Goal: Information Seeking & Learning: Learn about a topic

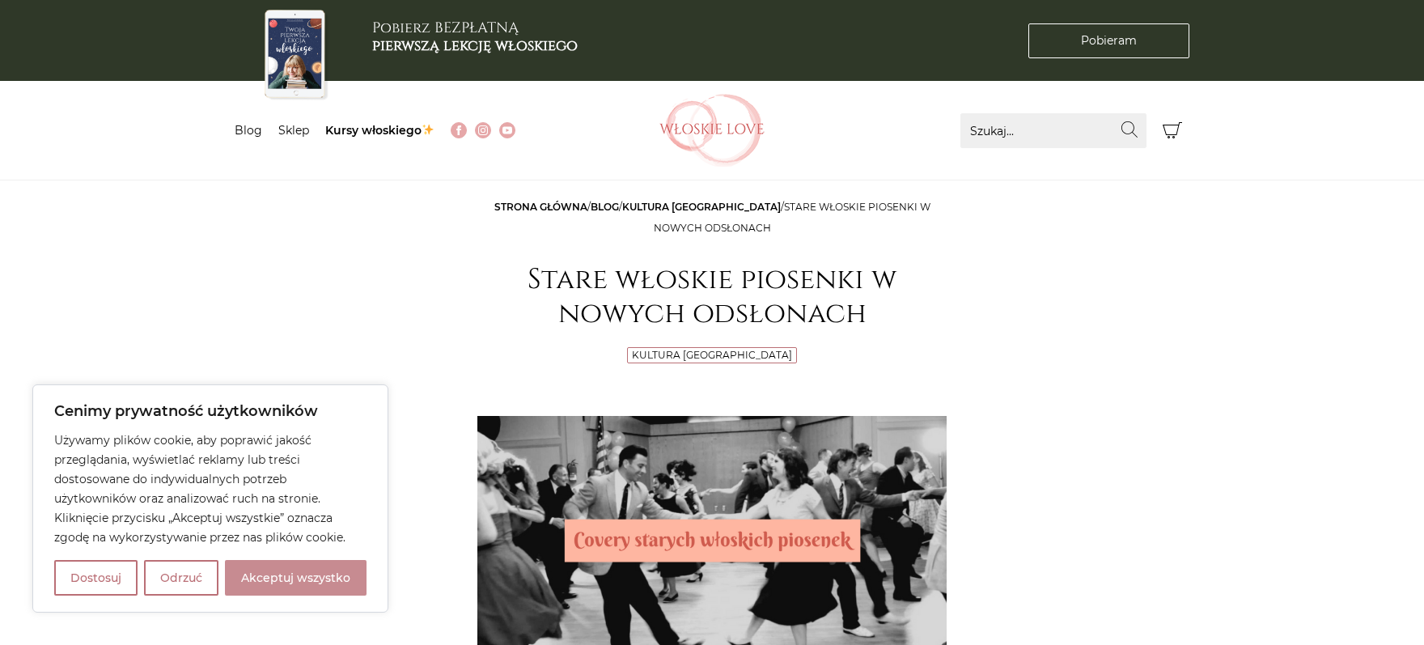
click at [349, 580] on button "Akceptuj wszystko" at bounding box center [296, 578] width 142 height 36
checkbox input "true"
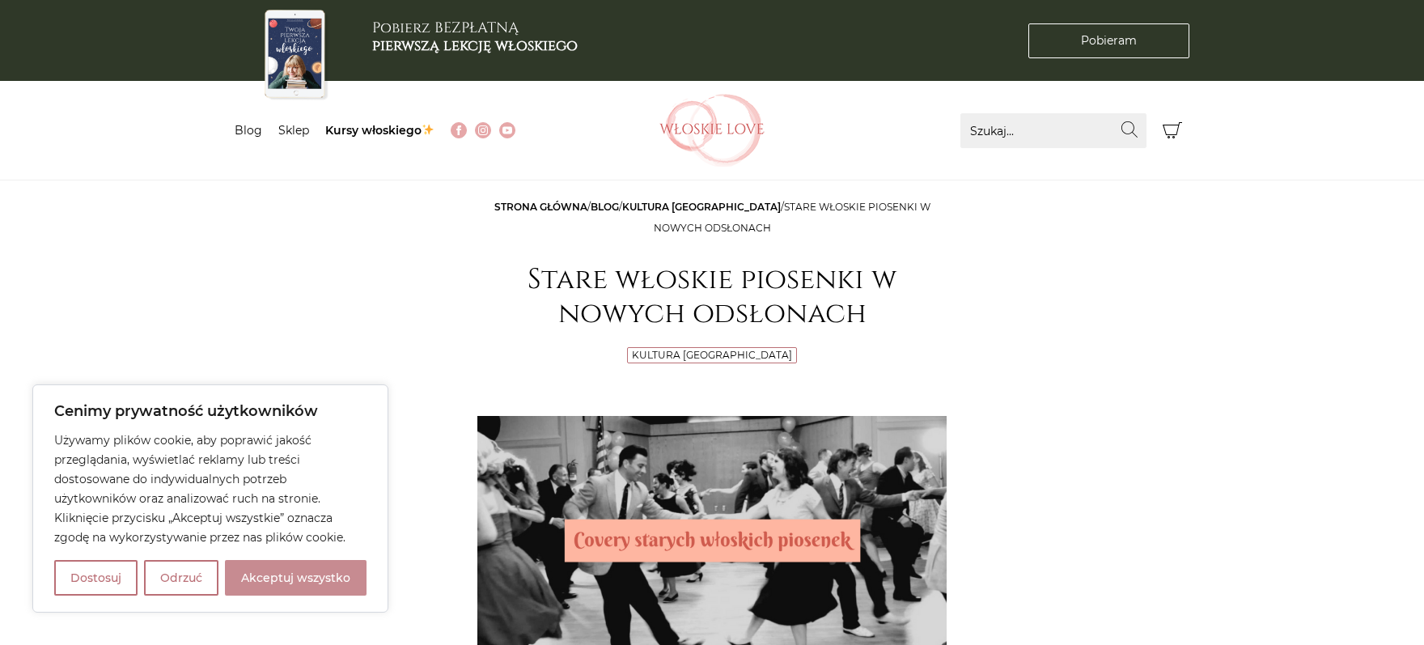
checkbox input "true"
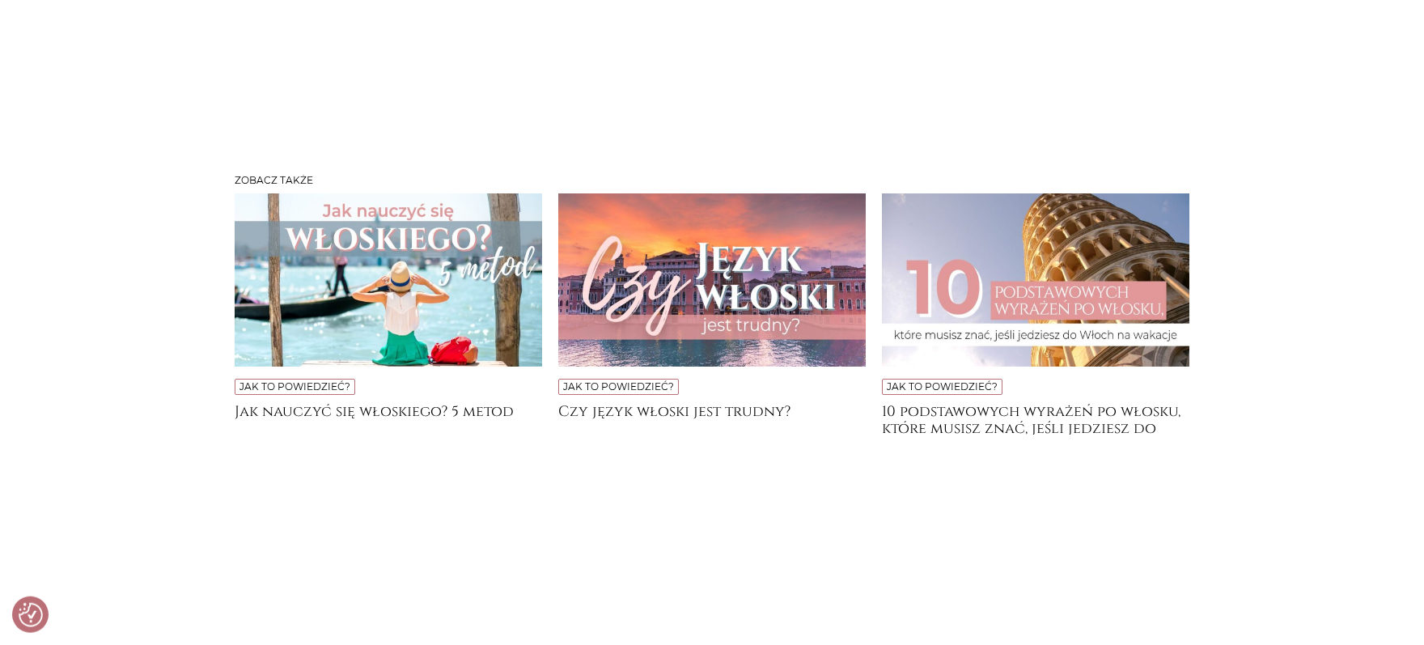
scroll to position [4726, 0]
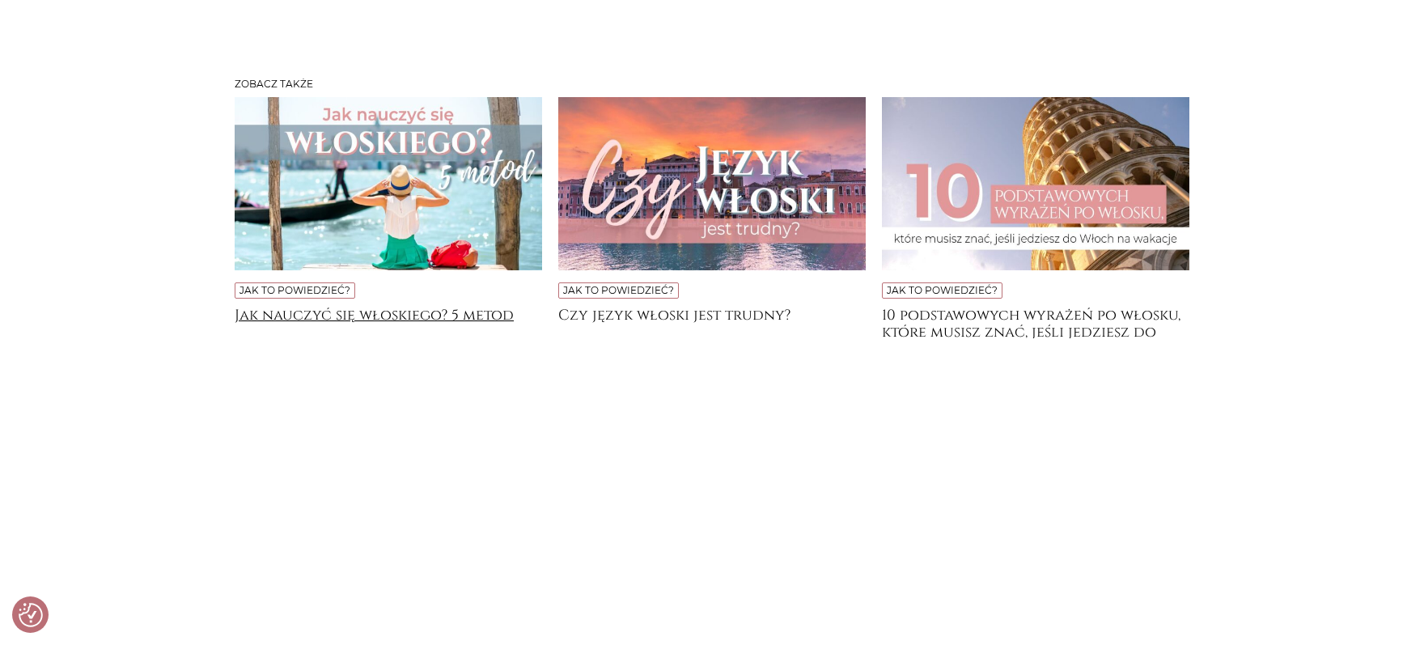
click at [408, 311] on h4 "Jak nauczyć się włoskiego? 5 metod" at bounding box center [388, 323] width 307 height 32
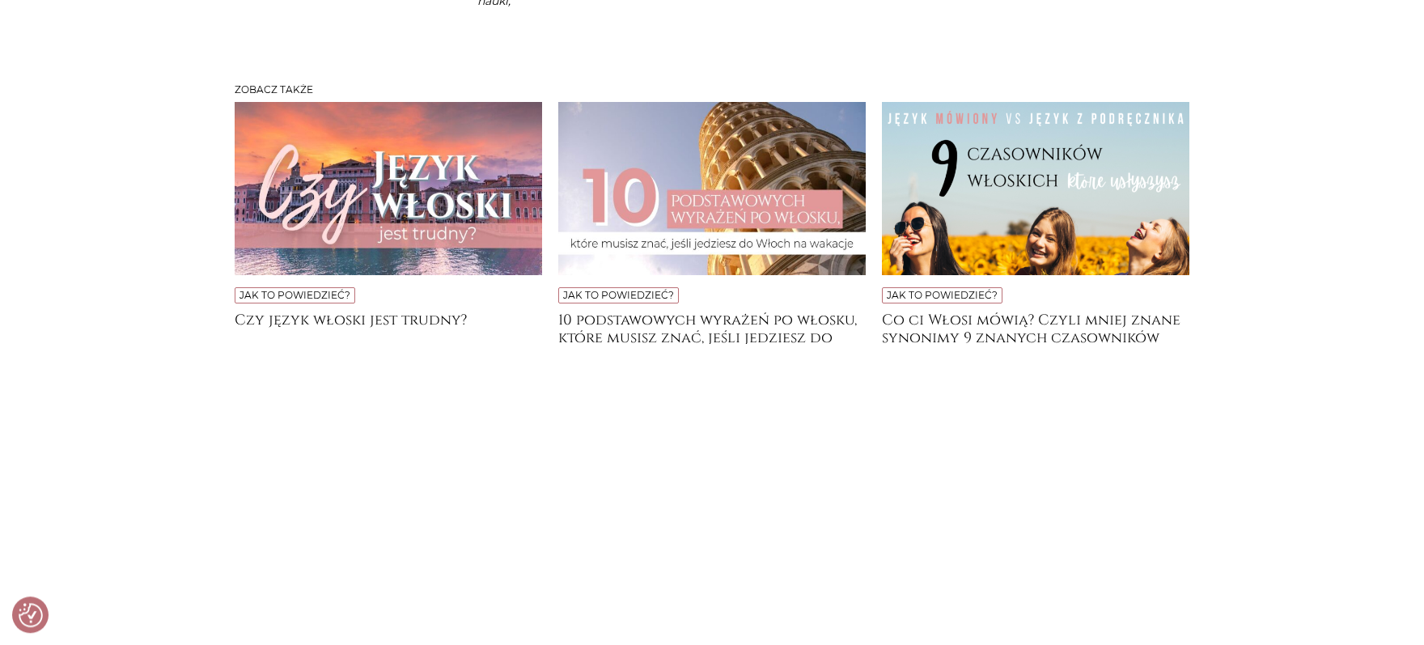
scroll to position [4504, 0]
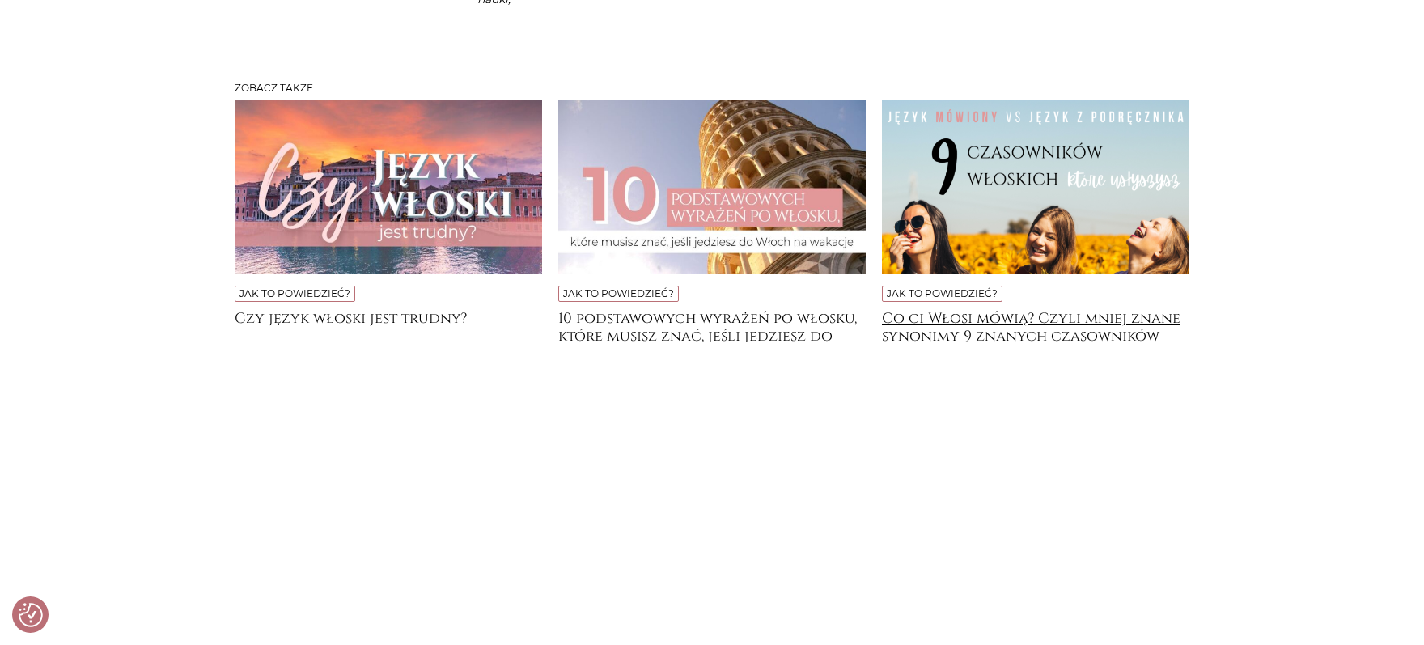
click at [1149, 342] on h4 "Co ci Włosi mówią? Czyli mniej znane synonimy 9 znanych czasowników" at bounding box center [1035, 326] width 307 height 32
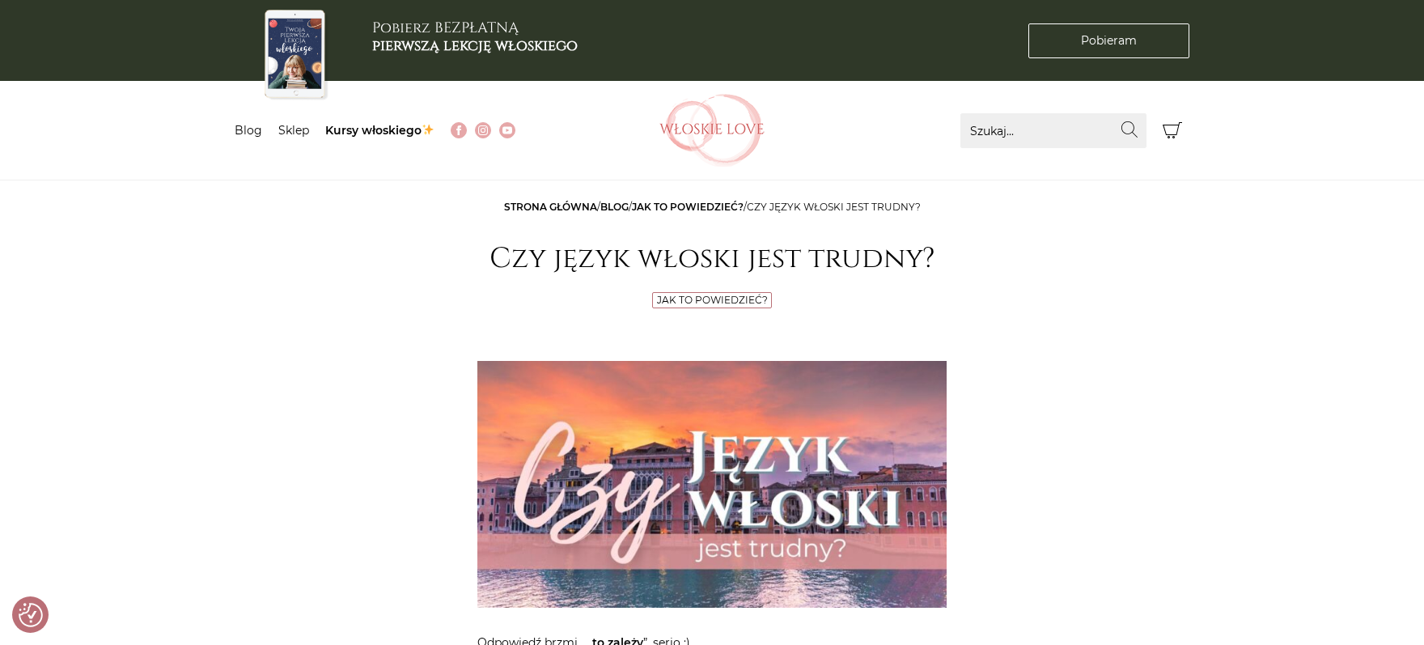
checkbox input "true"
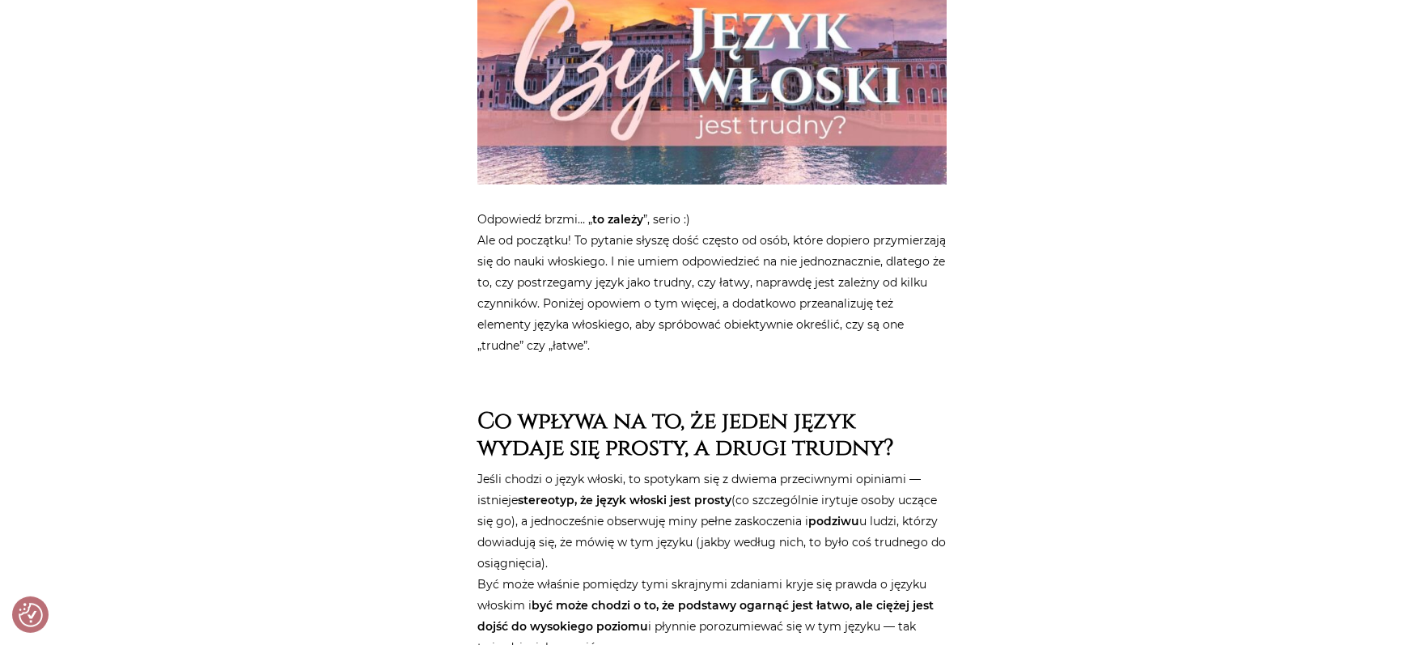
scroll to position [445, 0]
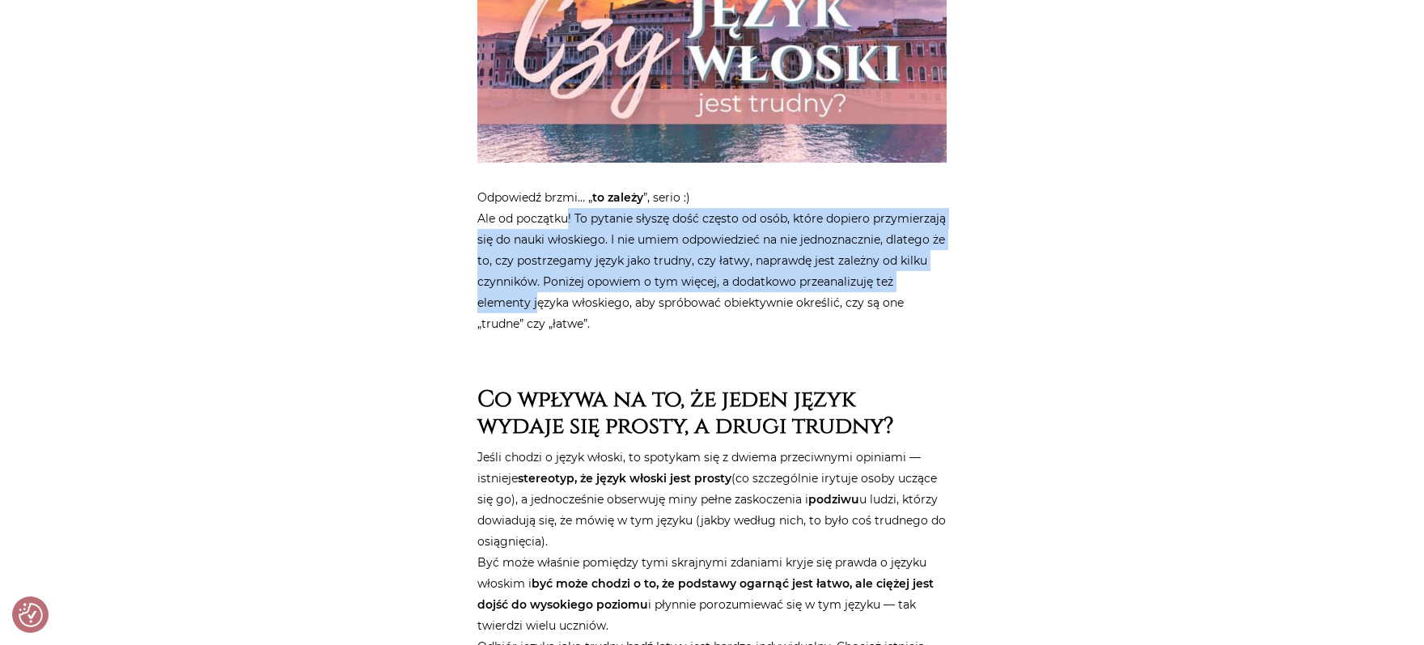
drag, startPoint x: 568, startPoint y: 225, endPoint x: 537, endPoint y: 302, distance: 82.8
click at [537, 302] on p "Odpowiedź brzmi… „ to zależy ”, serio :) Ale od początku! To pytanie słyszę doś…" at bounding box center [711, 260] width 469 height 147
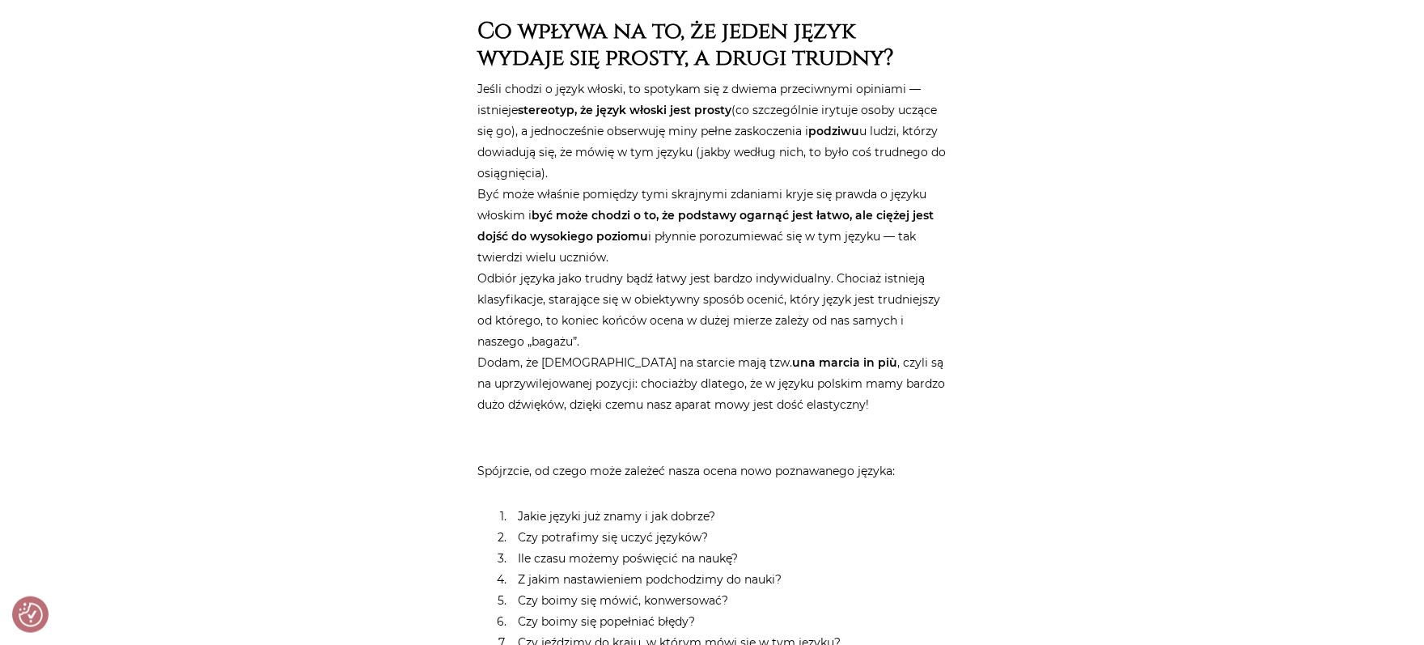
scroll to position [834, 0]
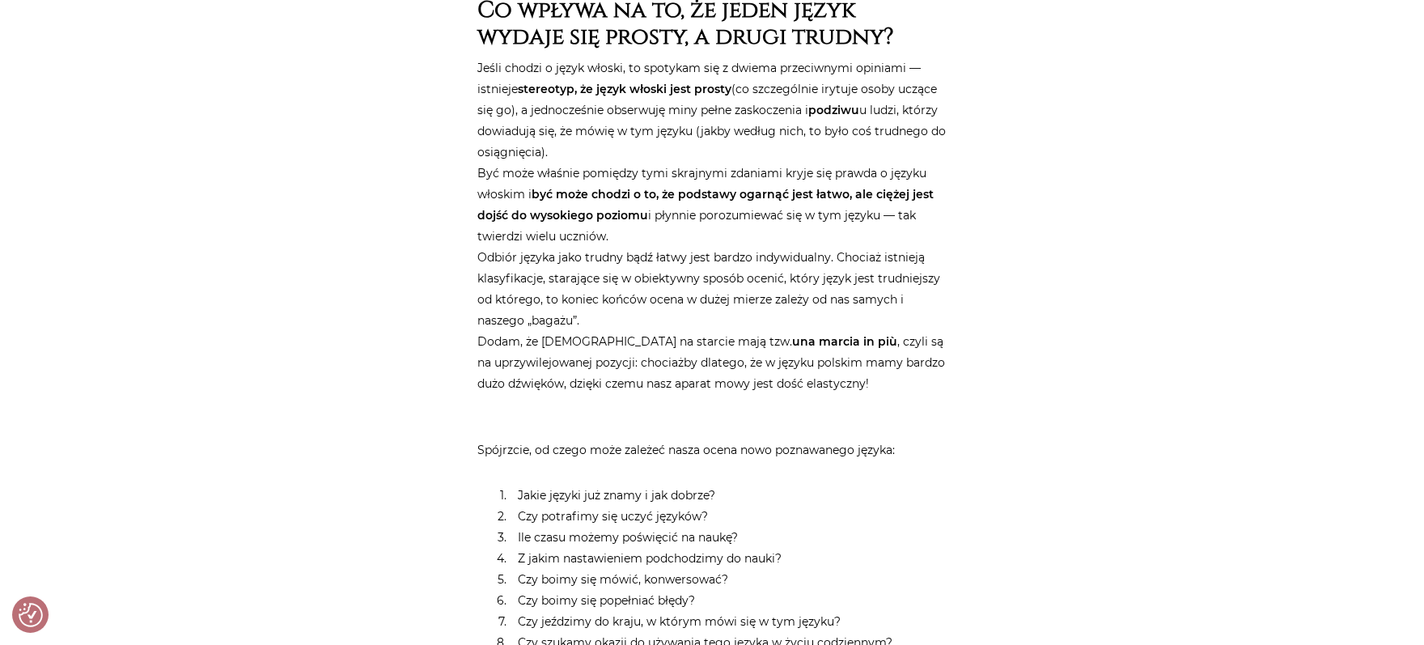
drag, startPoint x: 591, startPoint y: 178, endPoint x: 663, endPoint y: 224, distance: 85.5
click at [663, 224] on p "Jeśli chodzi o język włoski, to spotykam się z dwiema przeciwnymi opiniami — is…" at bounding box center [711, 225] width 469 height 336
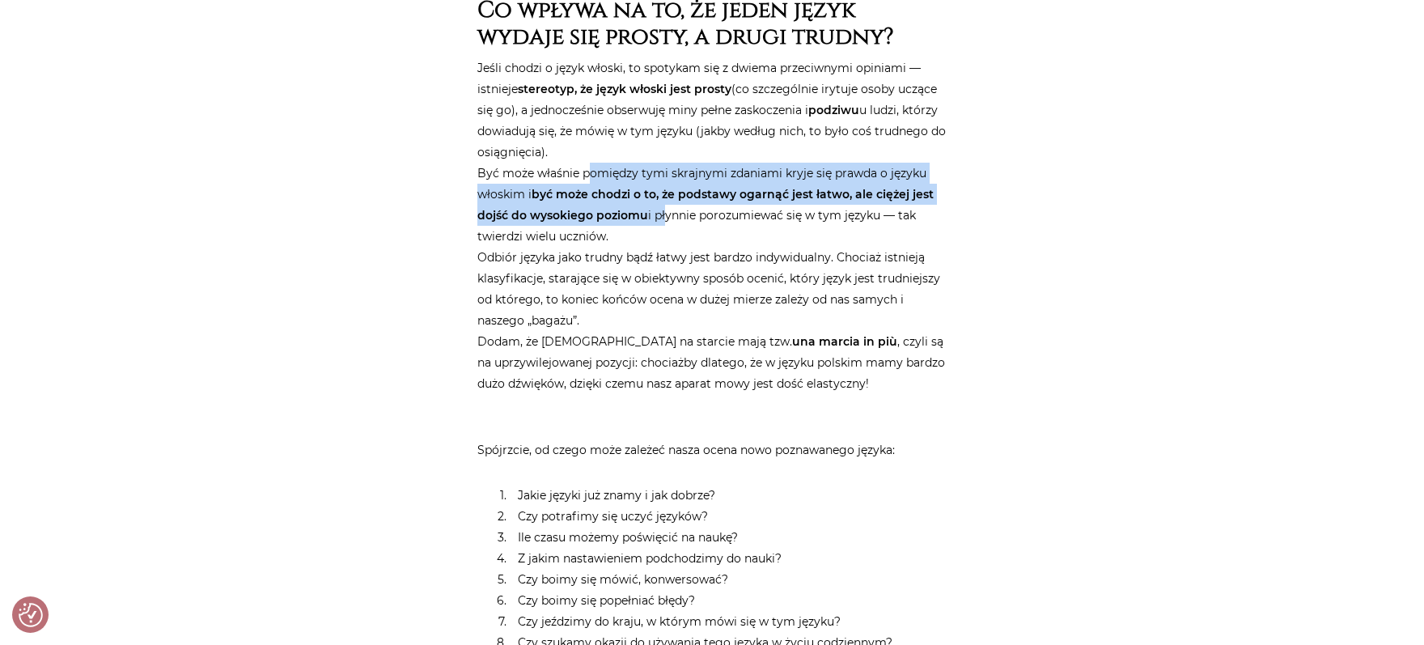
click at [663, 224] on p "Jeśli chodzi o język włoski, to spotykam się z dwiema przeciwnymi opiniami — is…" at bounding box center [711, 225] width 469 height 336
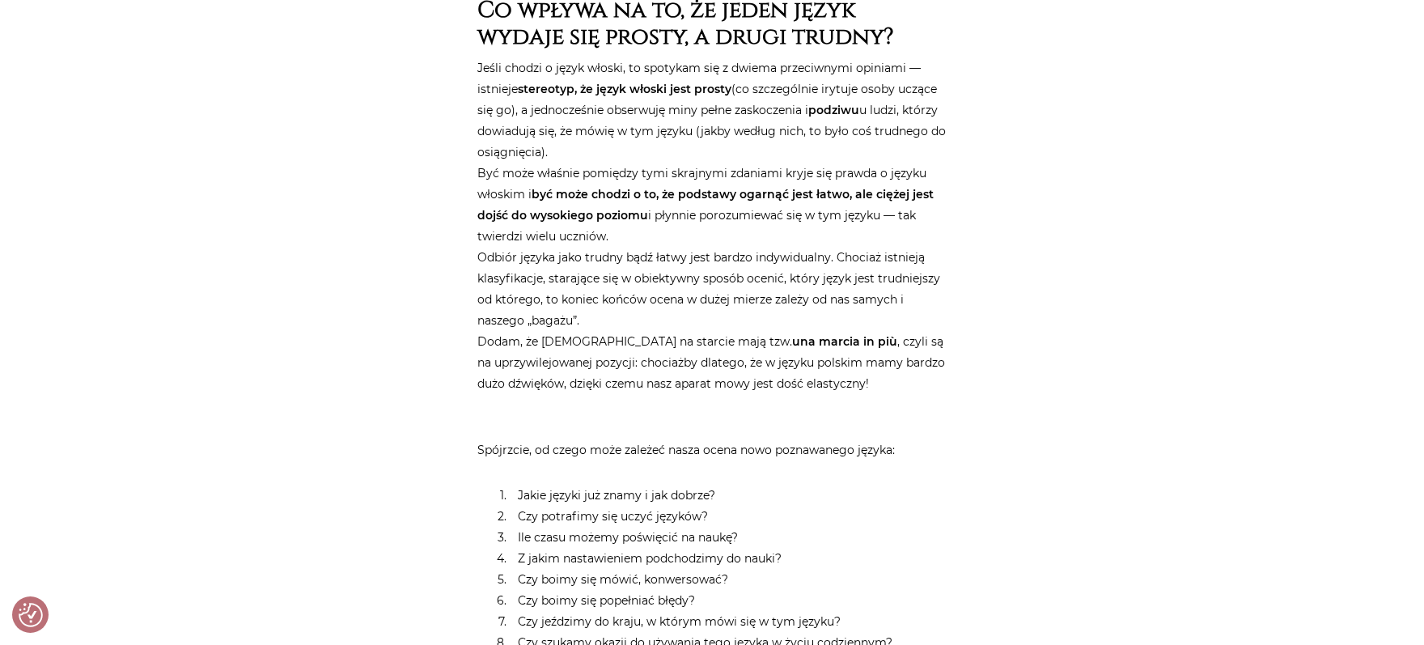
scroll to position [890, 0]
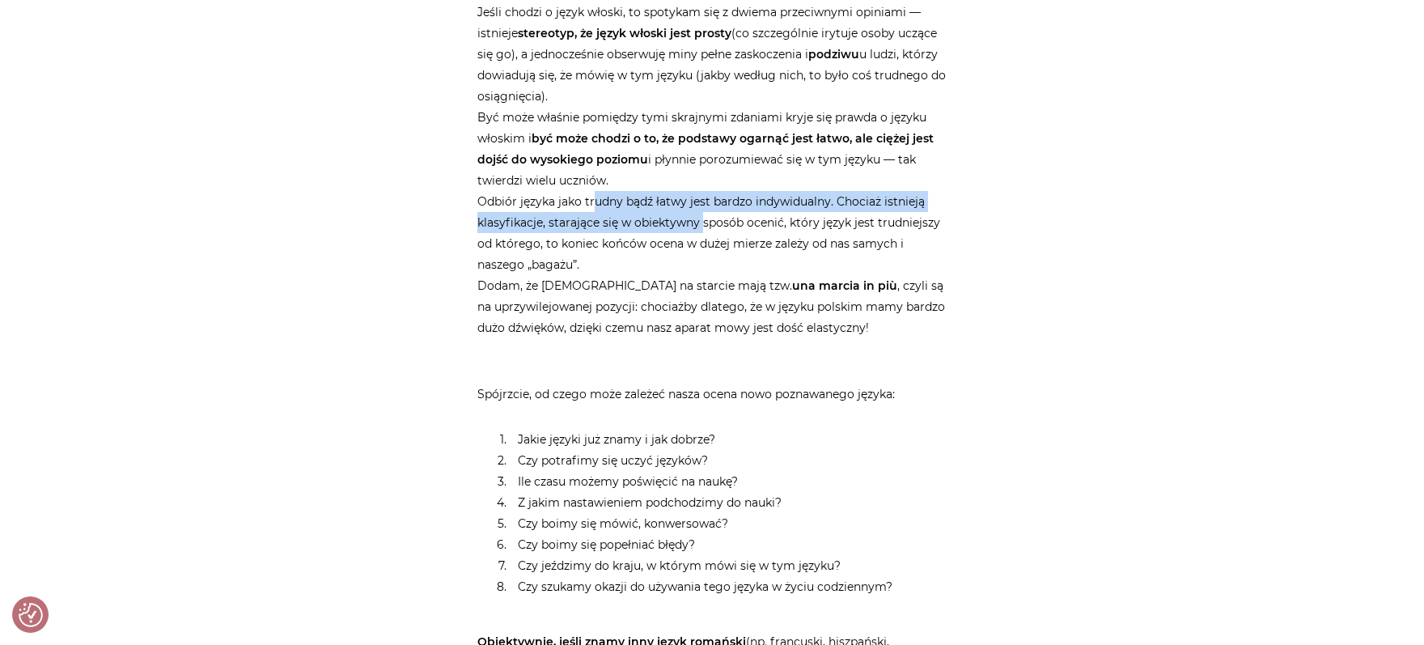
drag, startPoint x: 595, startPoint y: 204, endPoint x: 703, endPoint y: 222, distance: 109.2
click at [703, 222] on p "Jeśli chodzi o język włoski, to spotykam się z dwiema przeciwnymi opiniami — is…" at bounding box center [711, 170] width 469 height 336
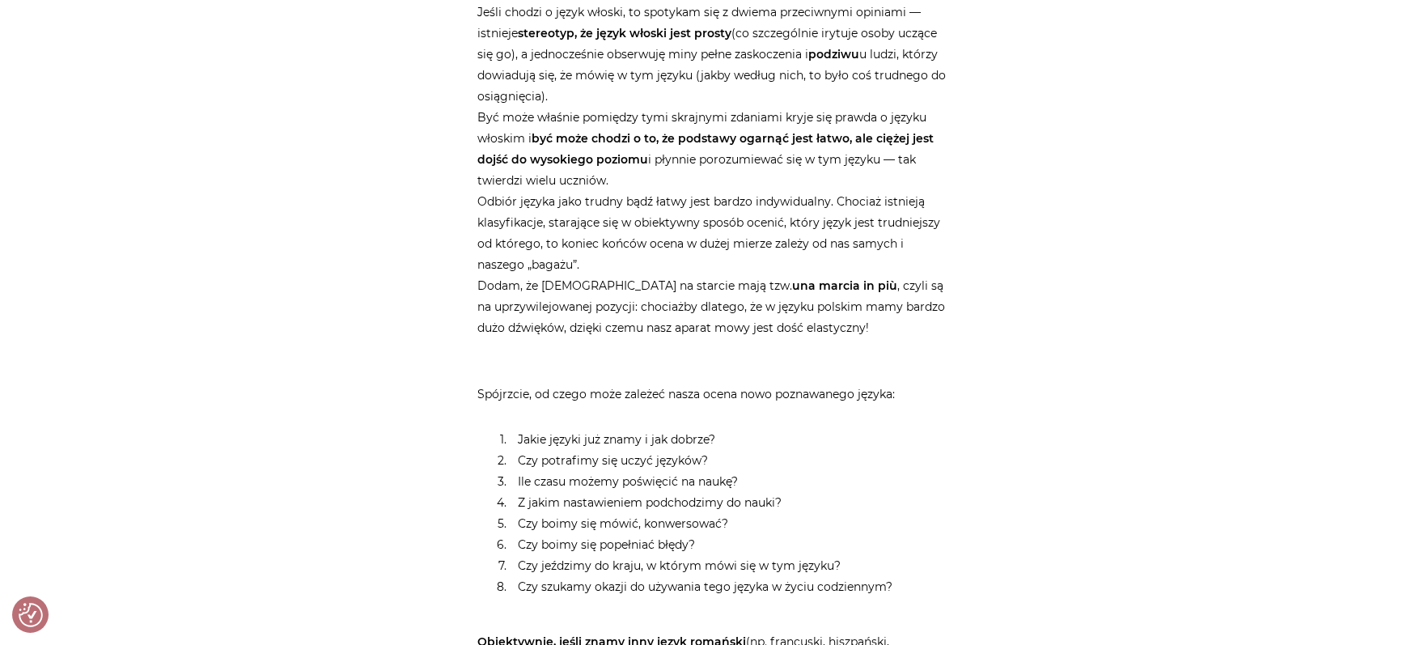
click at [599, 235] on p "Jeśli chodzi o język włoski, to spotykam się z dwiema przeciwnymi opiniami — is…" at bounding box center [711, 170] width 469 height 336
drag, startPoint x: 599, startPoint y: 235, endPoint x: 655, endPoint y: 238, distance: 55.9
click at [655, 238] on p "Jeśli chodzi o język włoski, to spotykam się z dwiema przeciwnymi opiniami — is…" at bounding box center [711, 170] width 469 height 336
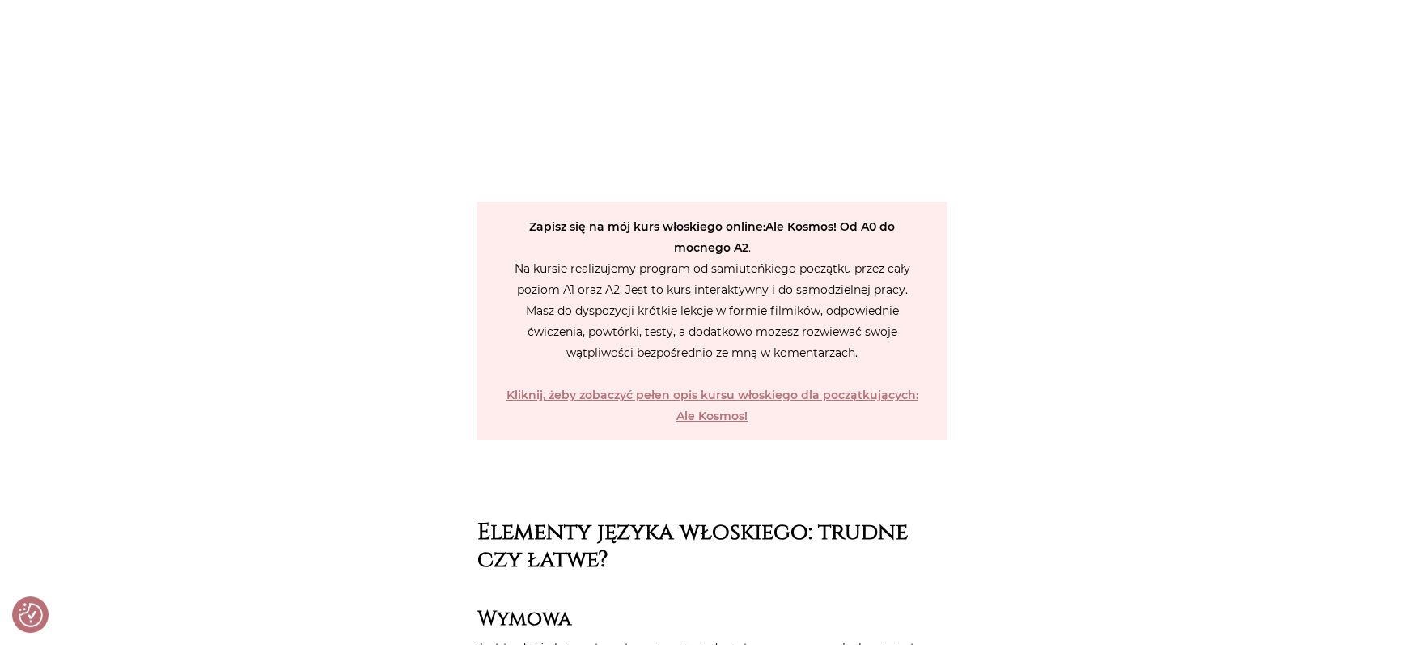
scroll to position [2335, 0]
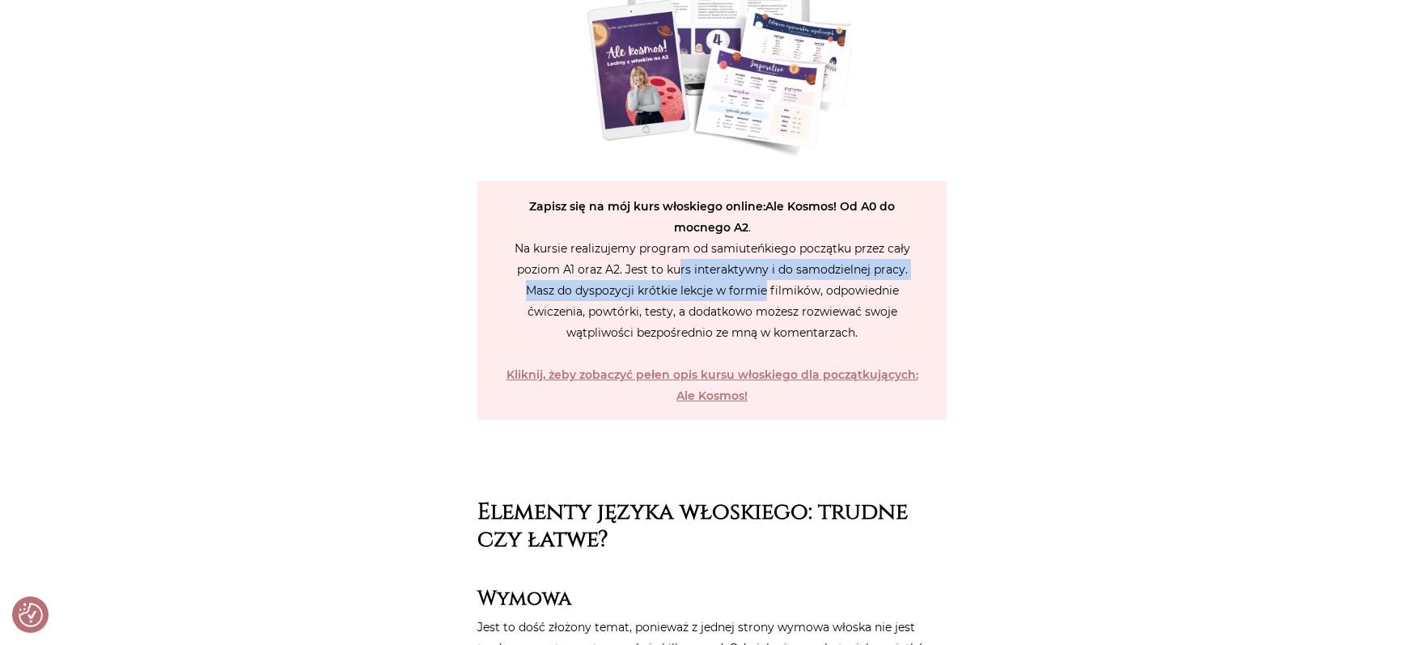
drag, startPoint x: 680, startPoint y: 277, endPoint x: 764, endPoint y: 291, distance: 84.4
click at [764, 291] on p "Zapisz się na mój kurs włoskiego online : Ale Kosmos! Od A0 do mocnego A2 . Na …" at bounding box center [711, 300] width 469 height 239
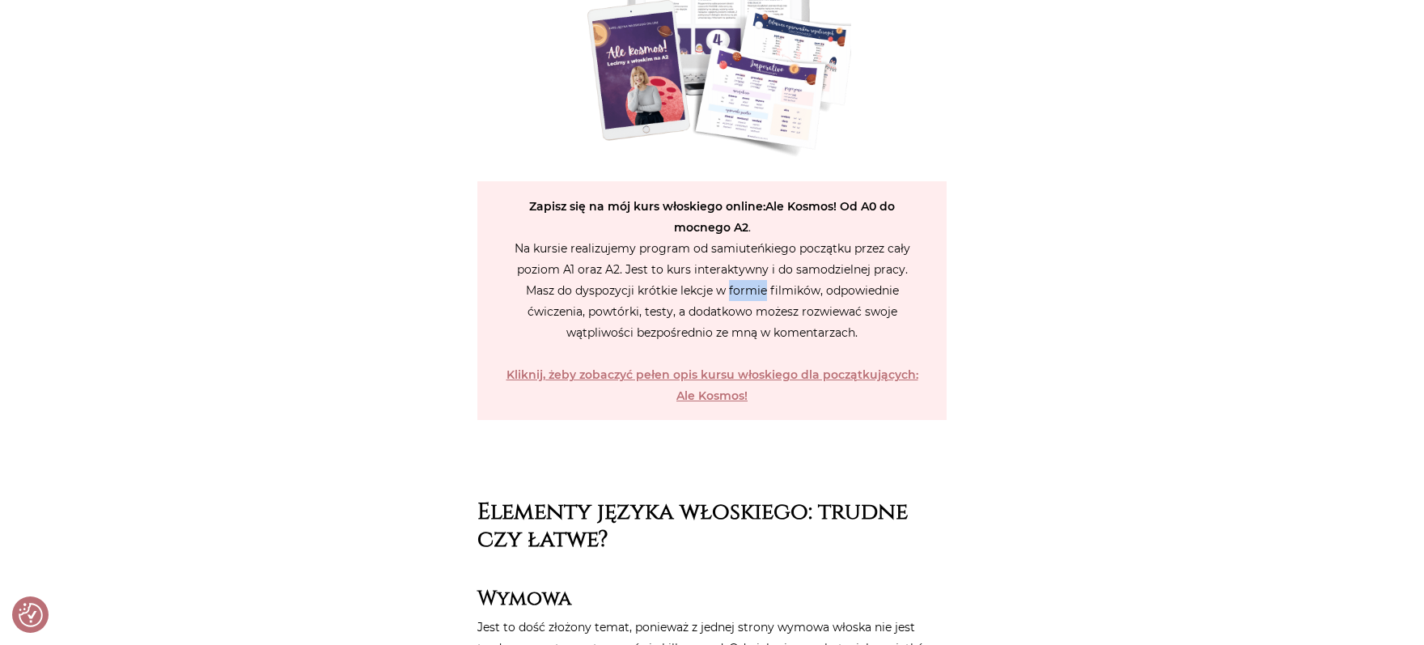
click at [764, 291] on p "Zapisz się na mój kurs włoskiego online : Ale Kosmos! Od A0 do mocnego A2 . Na …" at bounding box center [711, 300] width 469 height 239
drag, startPoint x: 669, startPoint y: 316, endPoint x: 749, endPoint y: 316, distance: 80.1
click at [749, 316] on p "Zapisz się na mój kurs włoskiego online : Ale Kosmos! Od A0 do mocnego A2 . Na …" at bounding box center [711, 300] width 469 height 239
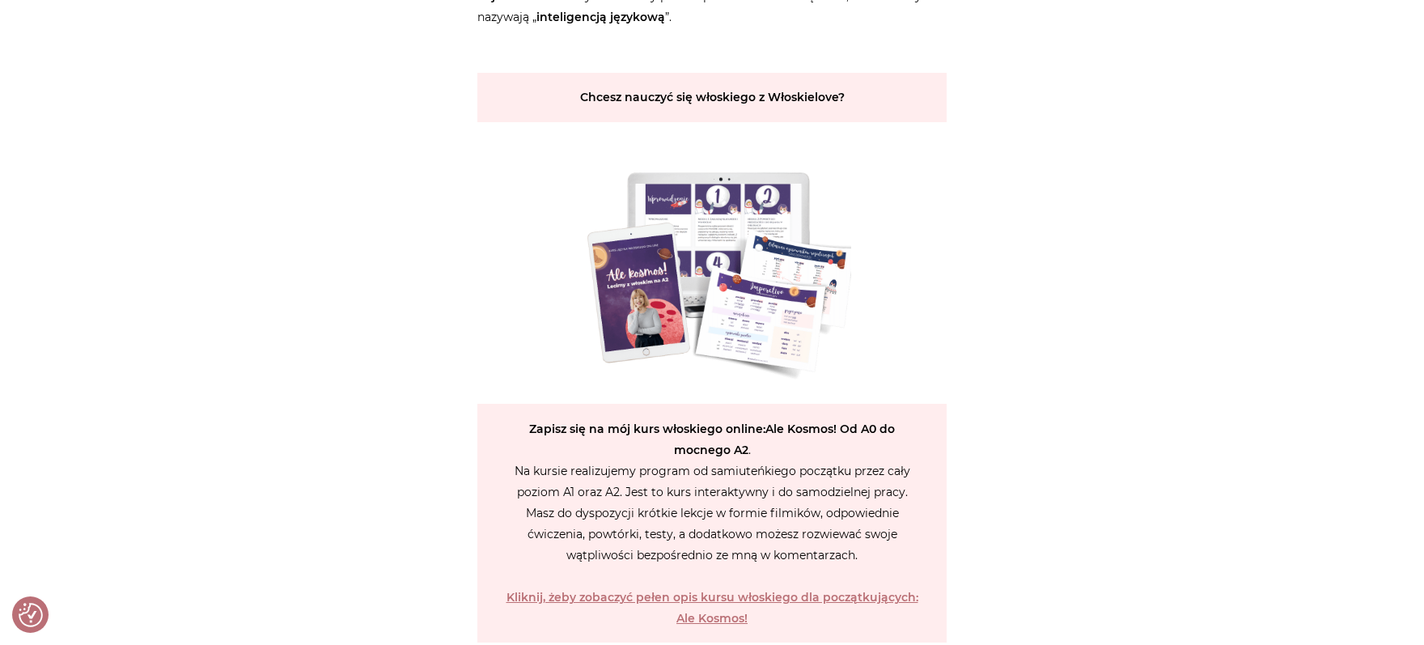
scroll to position [2168, 0]
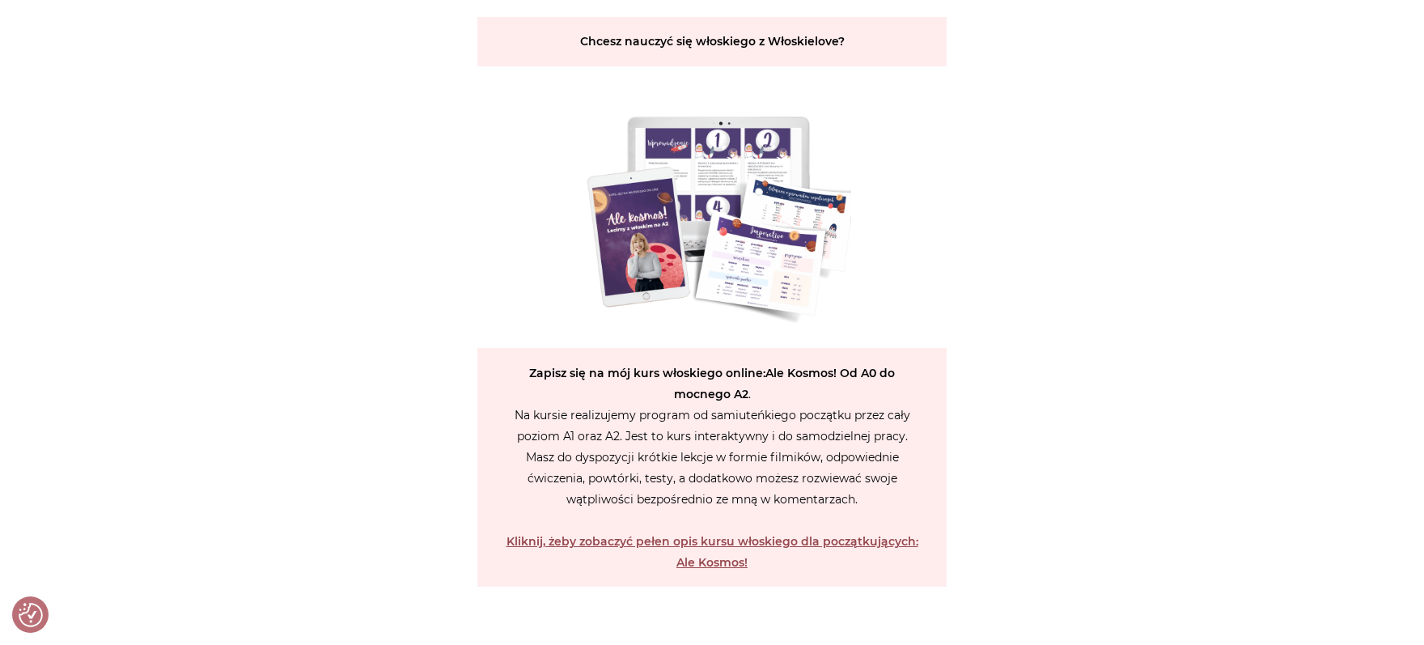
click at [702, 542] on strong "Kliknij, żeby zobaczyć pełen opis kursu włoskiego dla początkujących: Ale Kosmo…" at bounding box center [712, 552] width 412 height 36
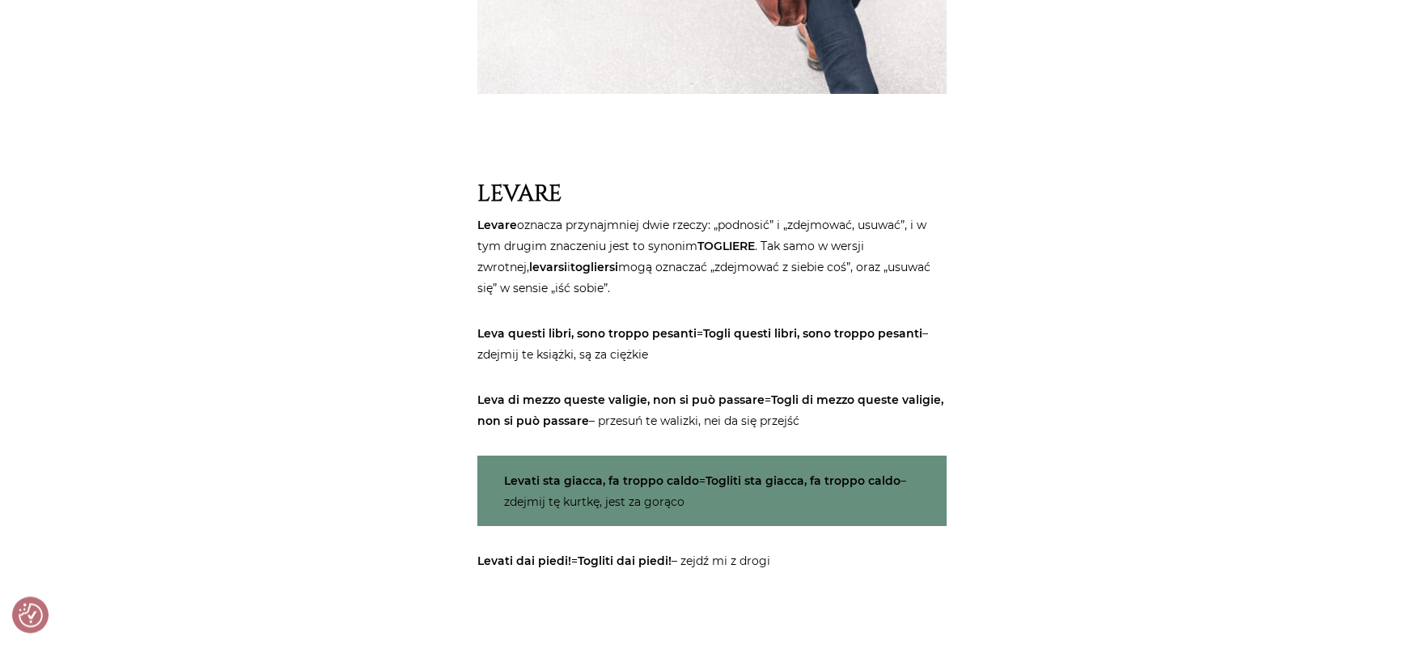
scroll to position [1612, 0]
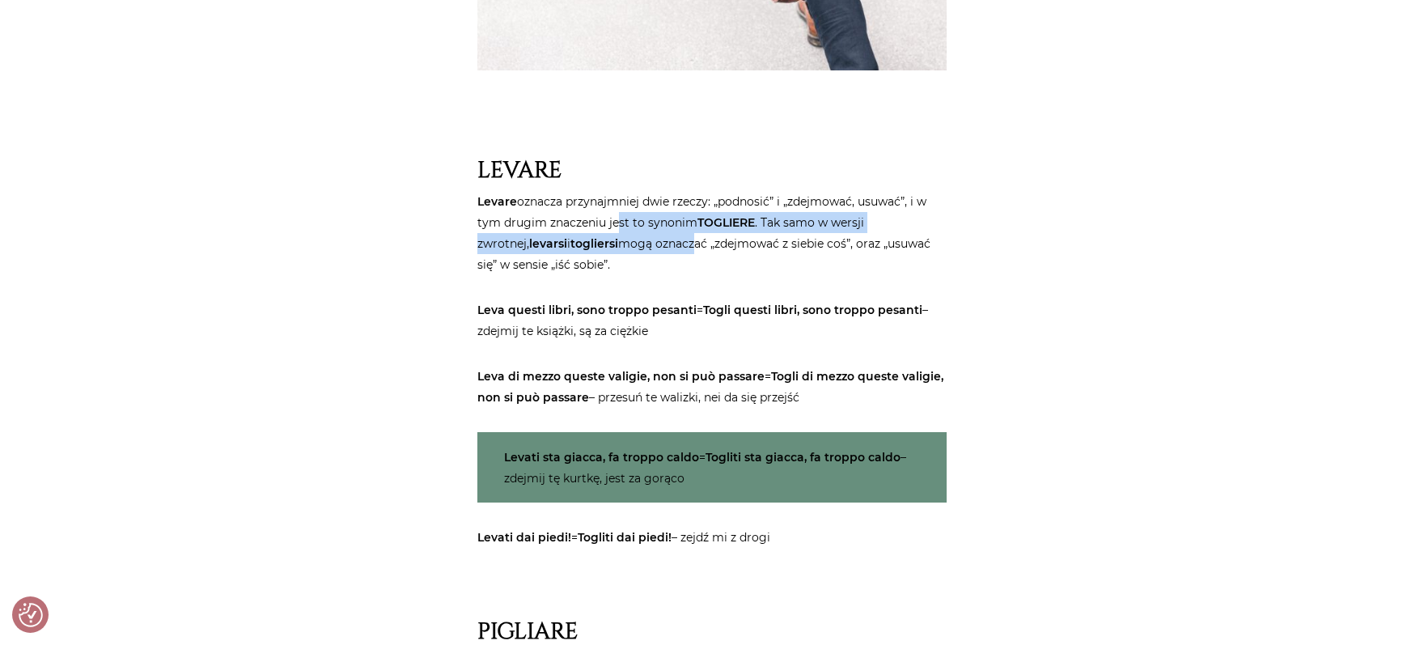
drag, startPoint x: 618, startPoint y: 217, endPoint x: 652, endPoint y: 235, distance: 38.3
click at [652, 235] on p "Levare oznacza przynajmniej dwie rzeczy: „podnosić” i „zdejmować, usuwać”, i w …" at bounding box center [711, 233] width 469 height 84
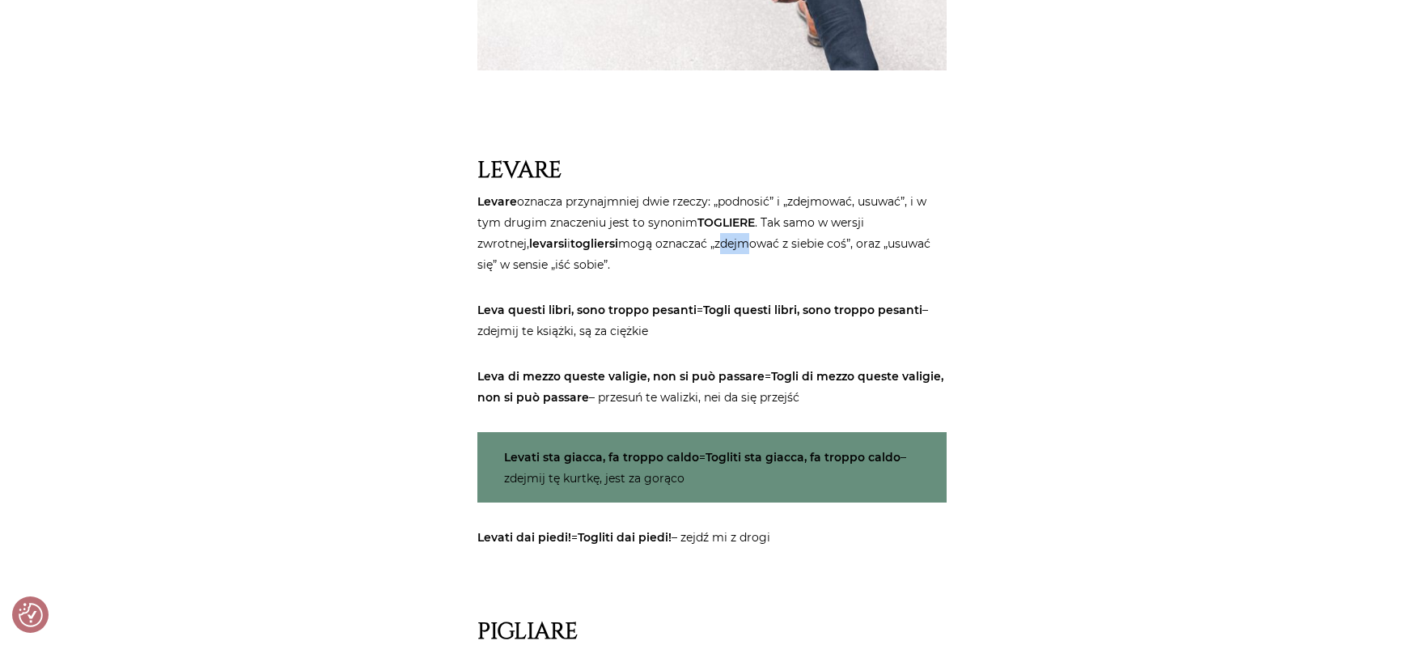
drag, startPoint x: 703, startPoint y: 239, endPoint x: 677, endPoint y: 232, distance: 26.7
click at [677, 232] on p "Levare oznacza przynajmniej dwie rzeczy: „podnosić” i „zdejmować, usuwać”, i w …" at bounding box center [711, 233] width 469 height 84
drag, startPoint x: 514, startPoint y: 305, endPoint x: 556, endPoint y: 303, distance: 42.9
click at [556, 303] on strong "Leva questi libri, sono troppo pesanti" at bounding box center [586, 310] width 219 height 15
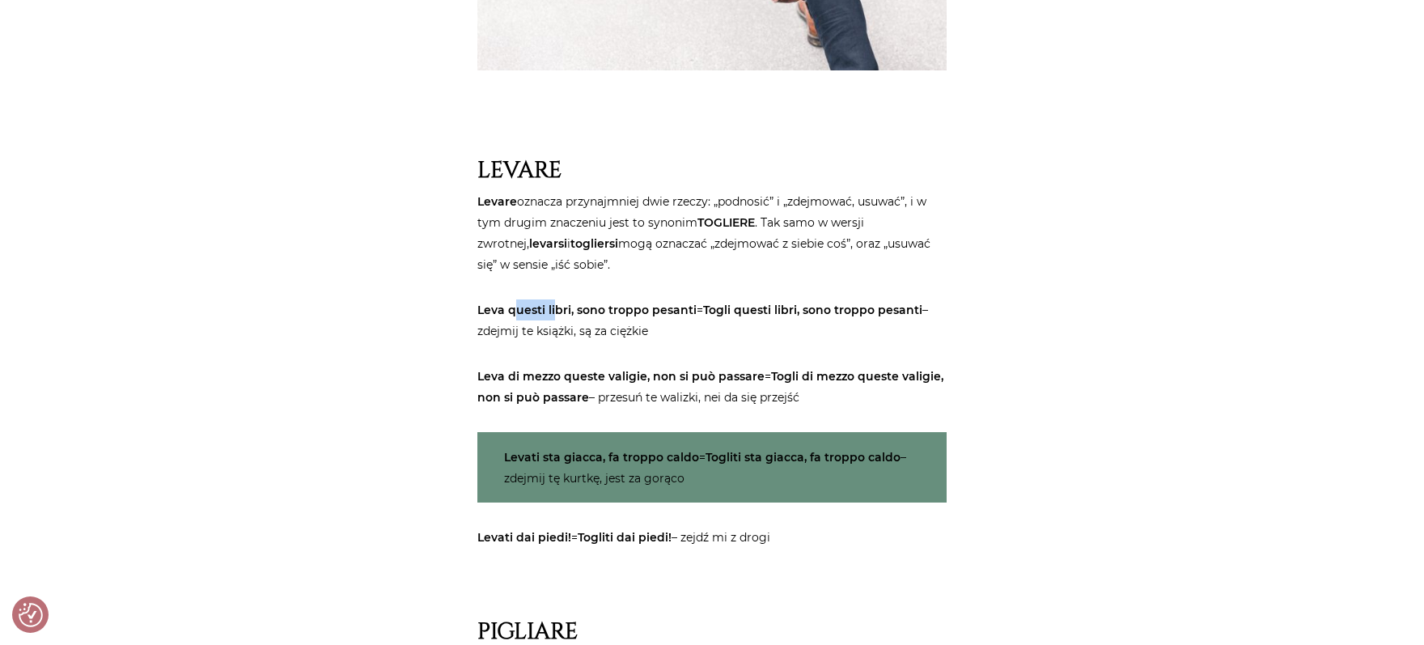
click at [556, 303] on strong "Leva questi libri, sono troppo pesanti" at bounding box center [586, 310] width 219 height 15
click at [592, 311] on strong "Leva questi libri, sono troppo pesanti" at bounding box center [586, 310] width 219 height 15
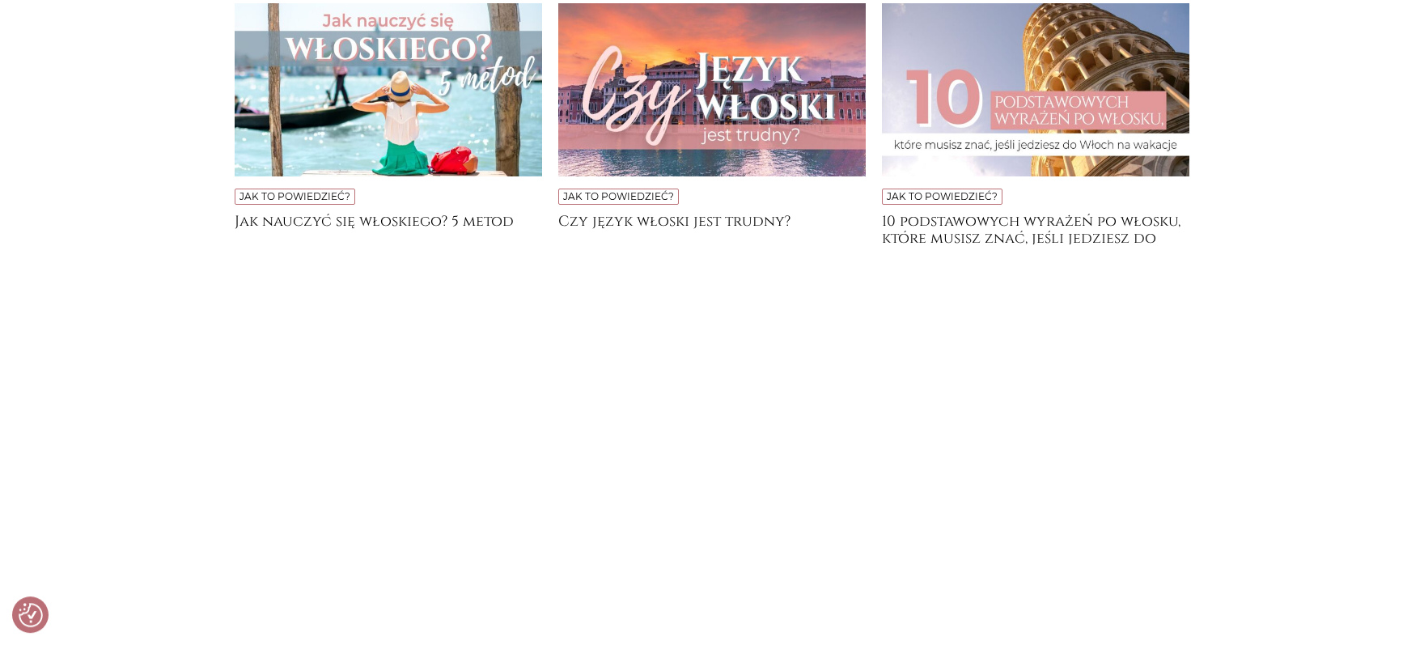
scroll to position [5393, 0]
